Goal: Task Accomplishment & Management: Use online tool/utility

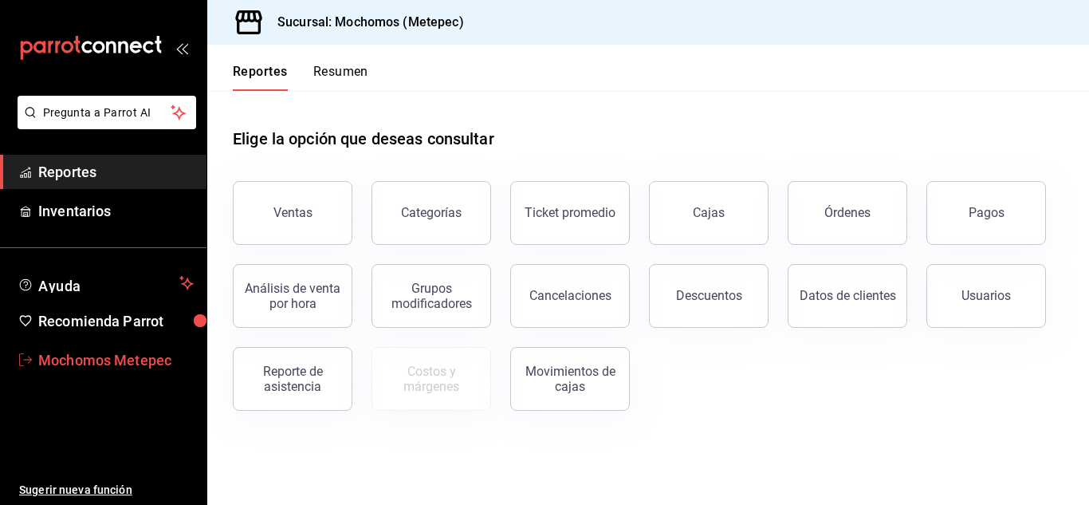
click at [92, 350] on span "Mochomos Metepec" at bounding box center [115, 360] width 155 height 22
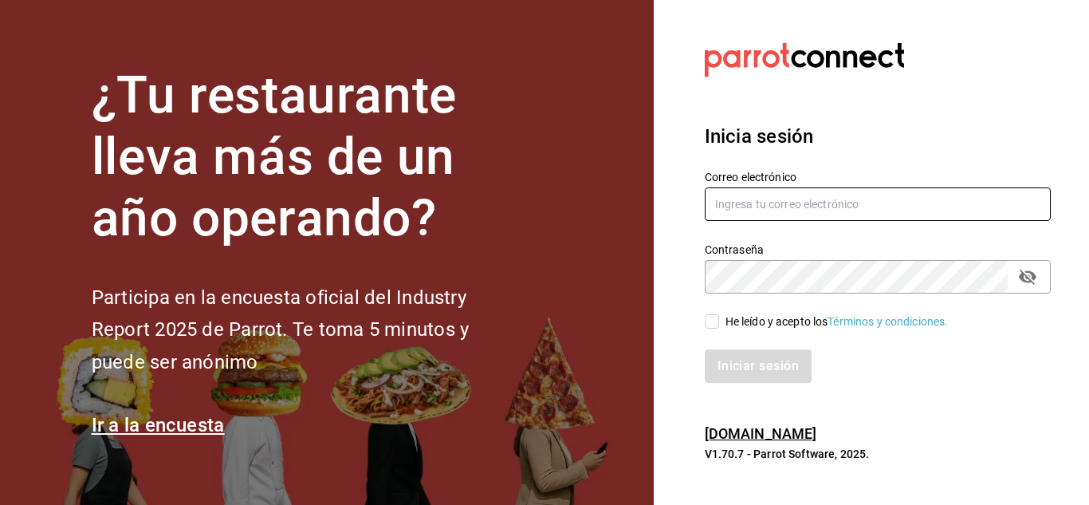
type input "[EMAIL_ADDRESS][DOMAIN_NAME]"
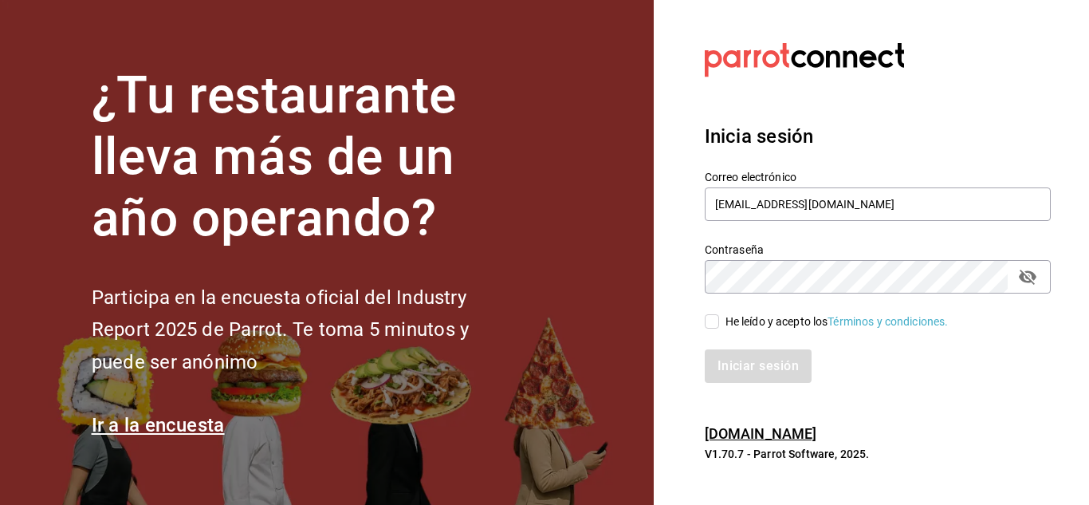
click at [710, 325] on input "He leído y acepto los Términos y condiciones." at bounding box center [712, 321] width 14 height 14
checkbox input "true"
click at [763, 364] on button "Iniciar sesión" at bounding box center [759, 365] width 108 height 33
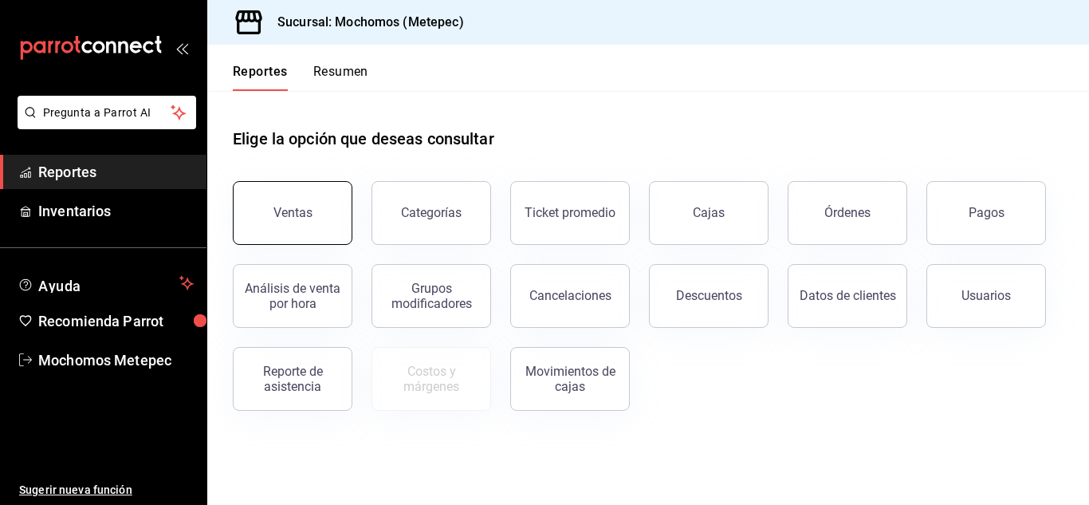
click at [313, 210] on button "Ventas" at bounding box center [293, 213] width 120 height 64
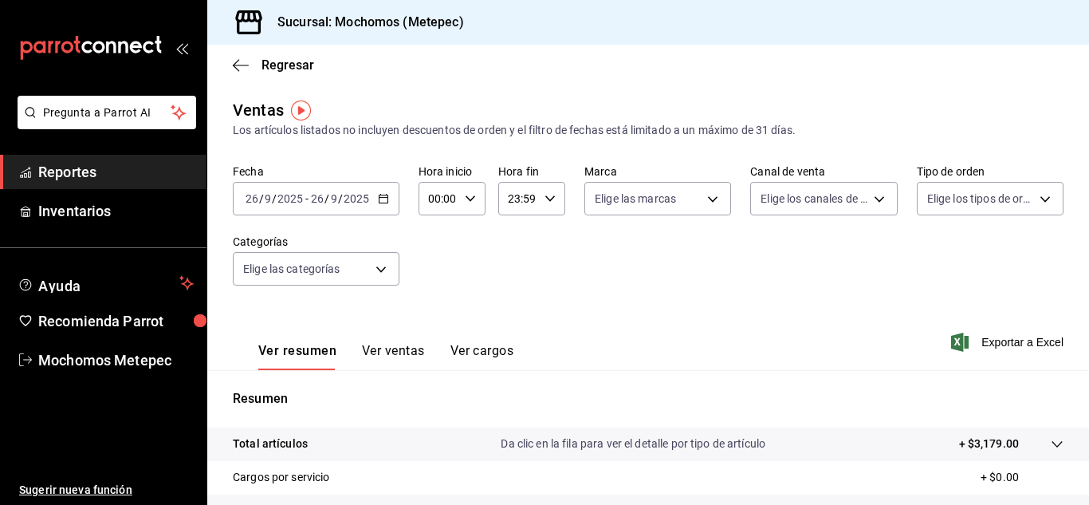
click at [470, 195] on icon "button" at bounding box center [470, 198] width 11 height 11
click at [433, 307] on span "05" at bounding box center [434, 305] width 7 height 13
type input "05:00"
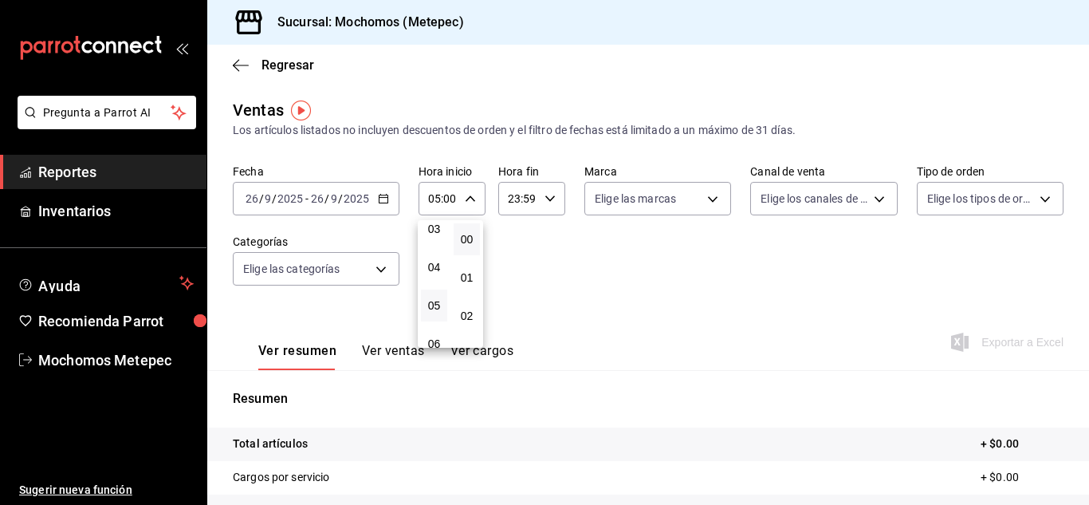
click at [548, 194] on div at bounding box center [544, 252] width 1089 height 505
click at [548, 194] on icon "button" at bounding box center [550, 198] width 11 height 11
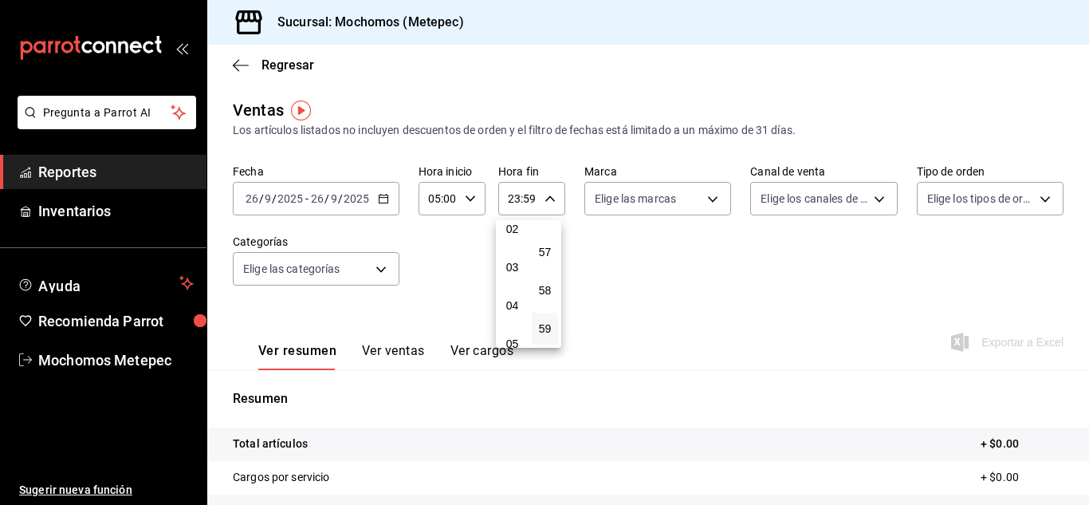
scroll to position [177, 0]
click at [513, 252] on span "05" at bounding box center [512, 253] width 7 height 13
click at [550, 195] on div at bounding box center [544, 252] width 1089 height 505
click at [550, 195] on icon "button" at bounding box center [550, 198] width 11 height 11
click at [546, 237] on span "00" at bounding box center [544, 239] width 7 height 13
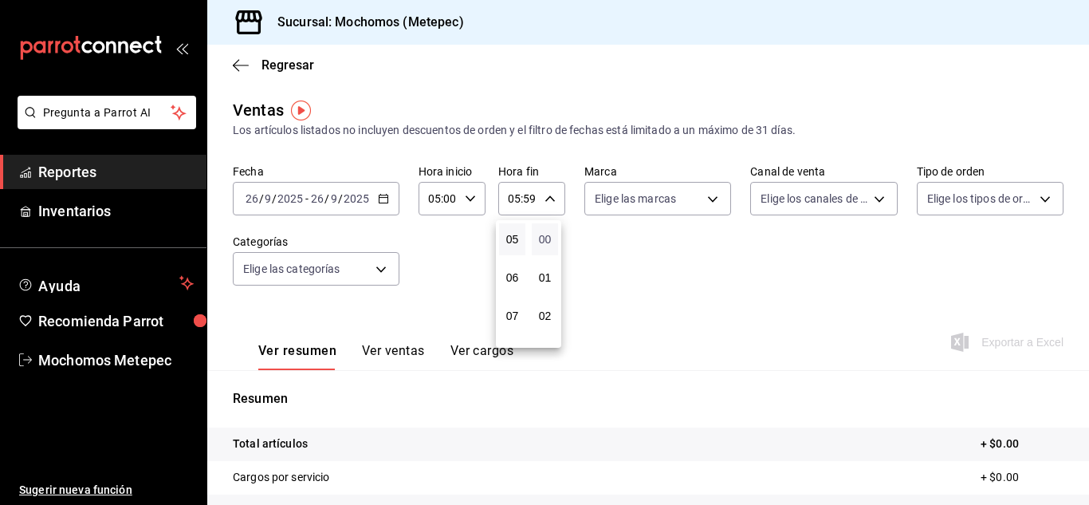
type input "05:00"
click at [650, 386] on div at bounding box center [544, 252] width 1089 height 505
click at [383, 194] on icon "button" at bounding box center [383, 198] width 11 height 11
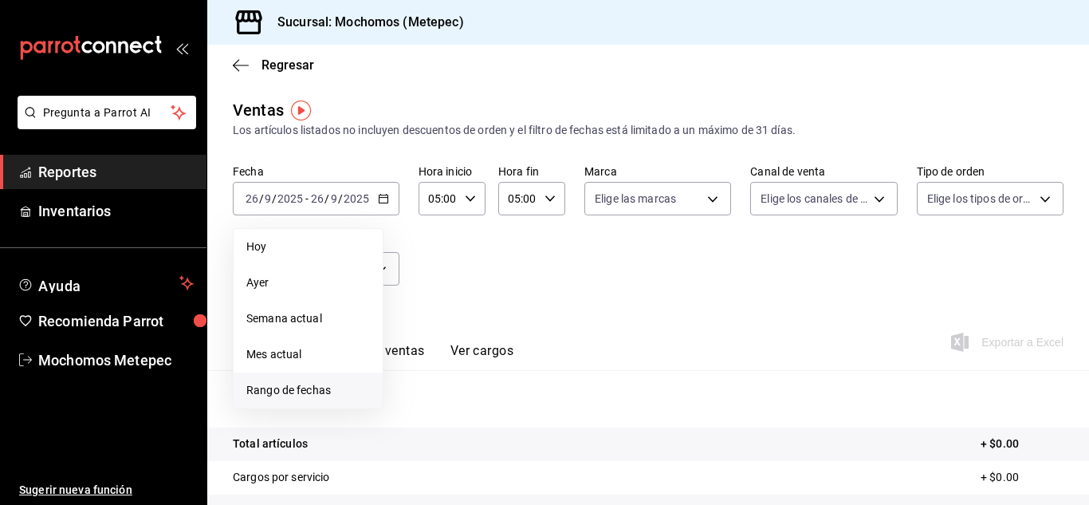
click at [268, 395] on span "Rango de fechas" at bounding box center [308, 390] width 124 height 17
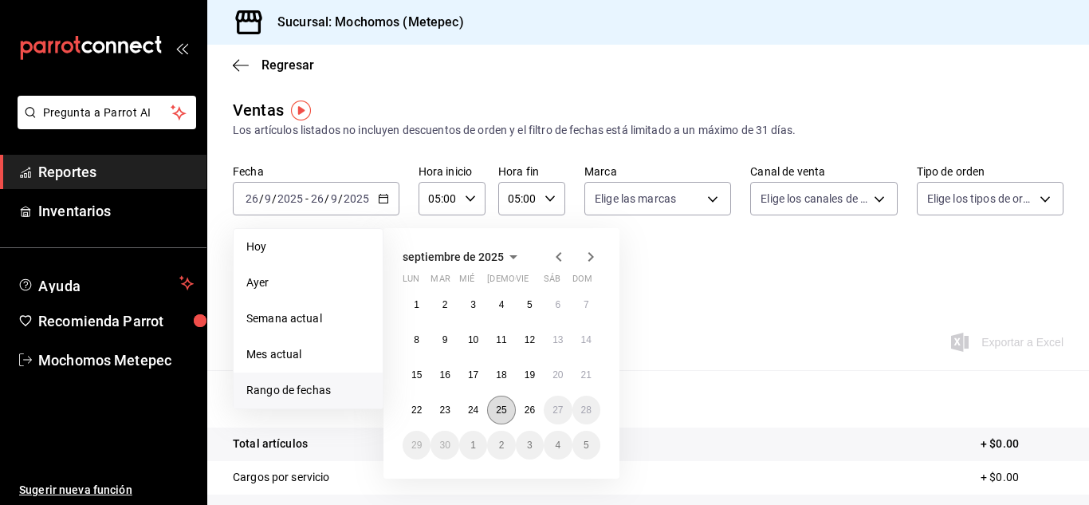
click at [504, 407] on abbr "25" at bounding box center [501, 409] width 10 height 11
click at [528, 407] on abbr "26" at bounding box center [530, 409] width 10 height 11
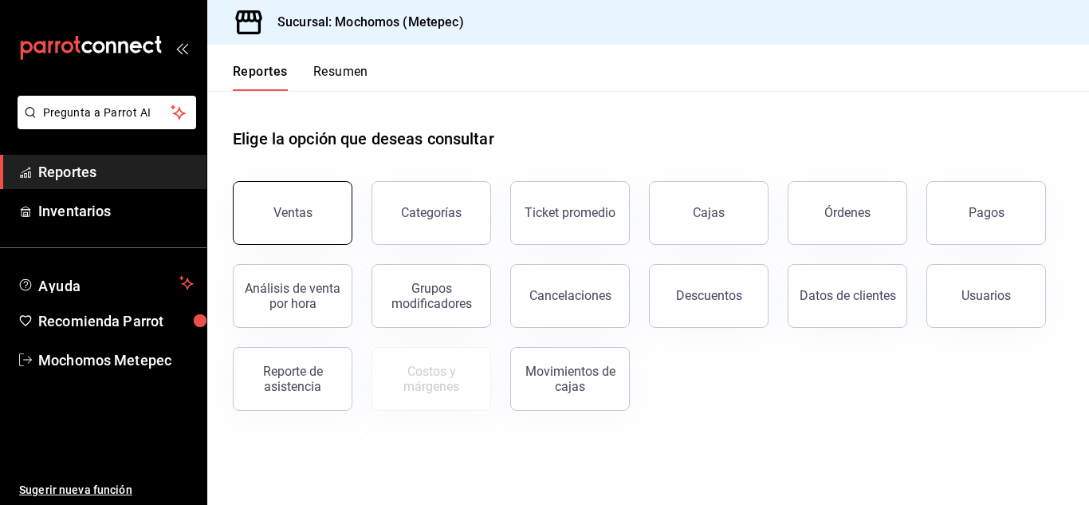
click at [308, 205] on button "Ventas" at bounding box center [293, 213] width 120 height 64
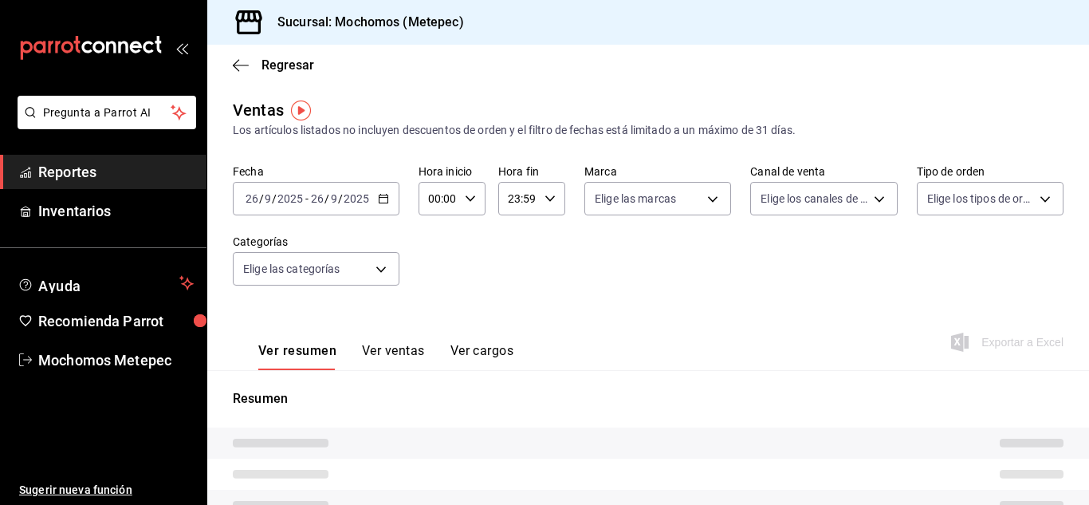
type input "05:00"
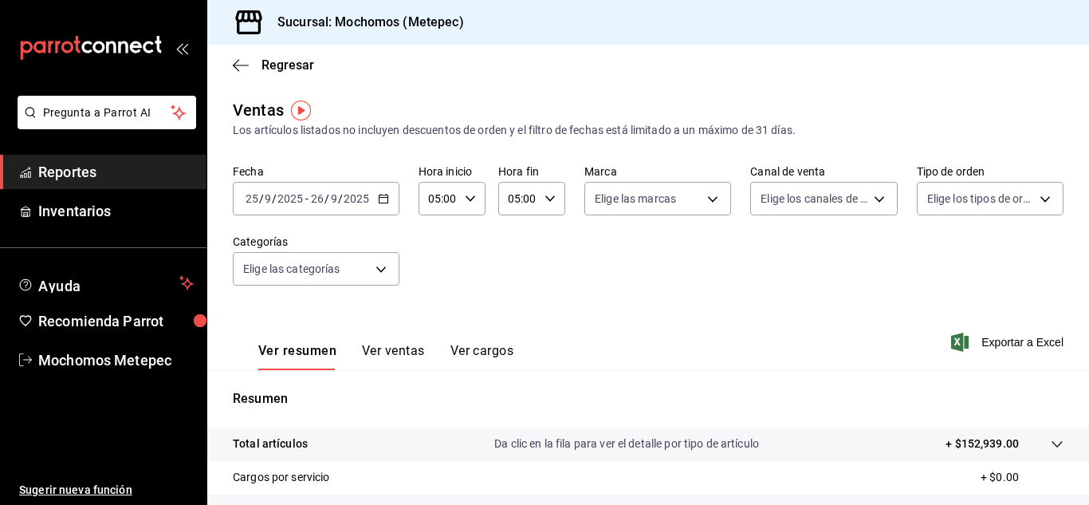
click at [788, 400] on p "Resumen" at bounding box center [648, 398] width 831 height 19
click at [1000, 338] on span "Exportar a Excel" at bounding box center [1008, 341] width 109 height 19
click at [1000, 338] on div "Exportar a Excel" at bounding box center [1008, 341] width 109 height 19
